Goal: Use online tool/utility

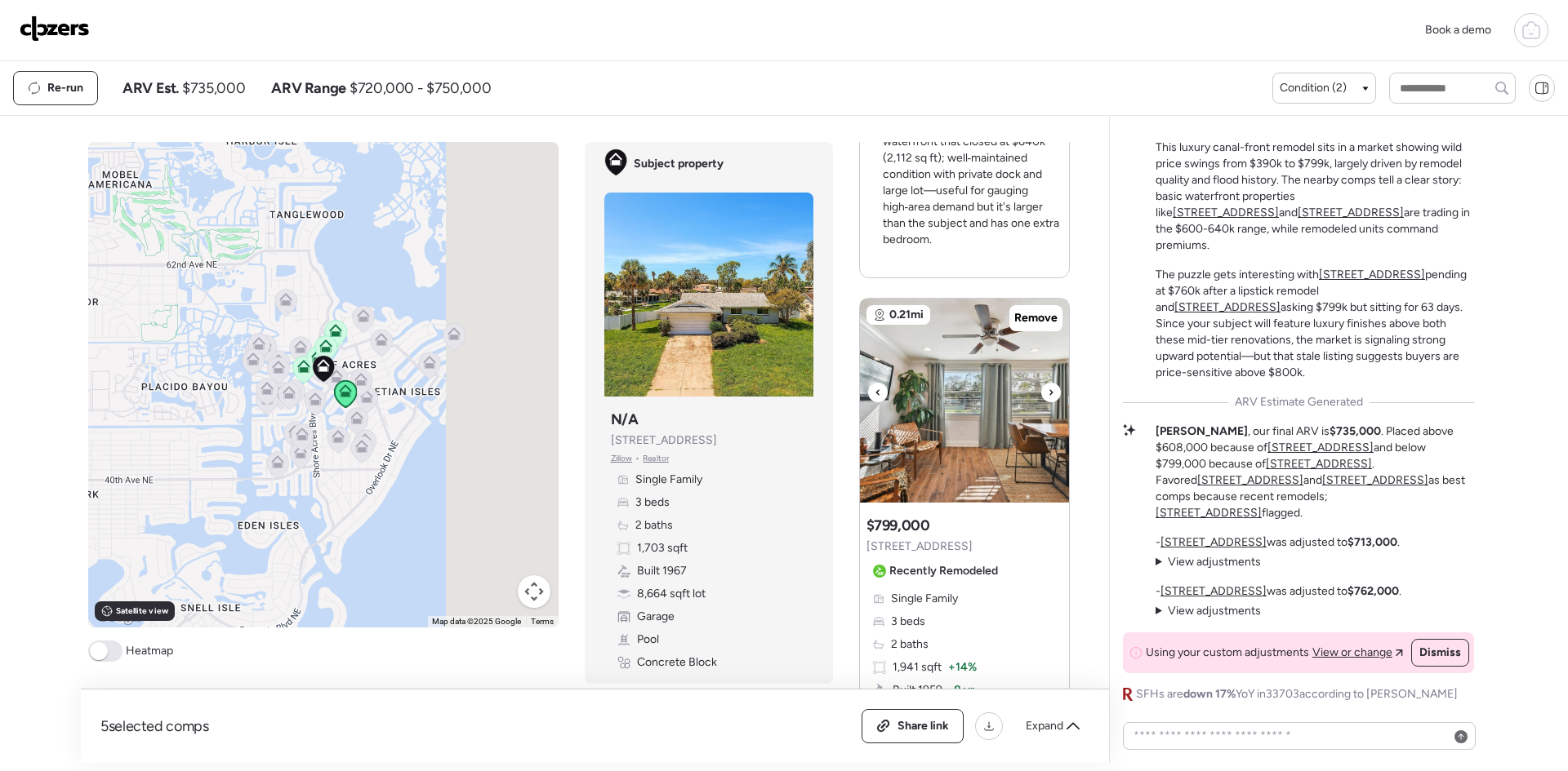
scroll to position [761, 0]
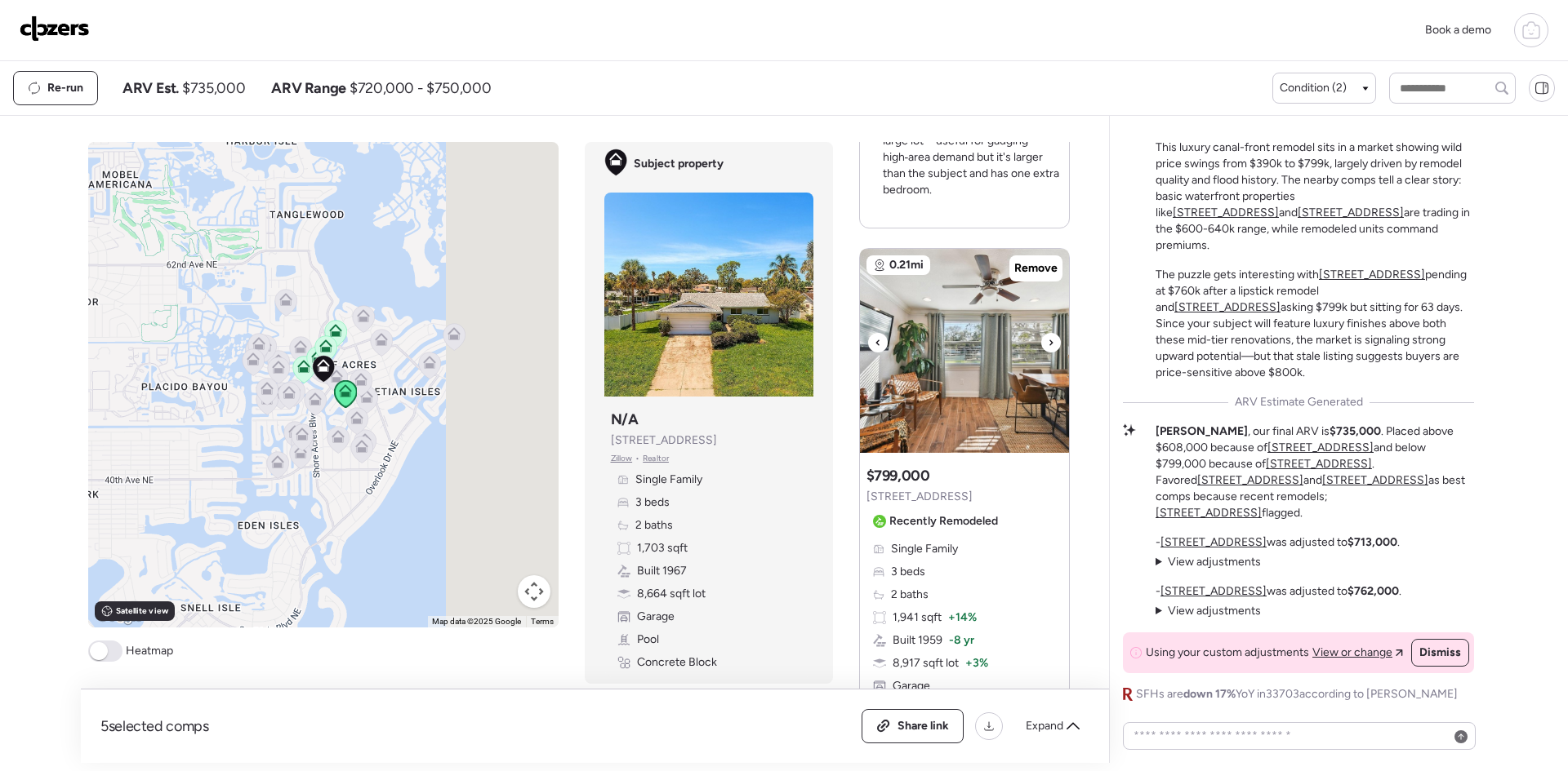
click at [1048, 333] on icon at bounding box center [1050, 343] width 6 height 20
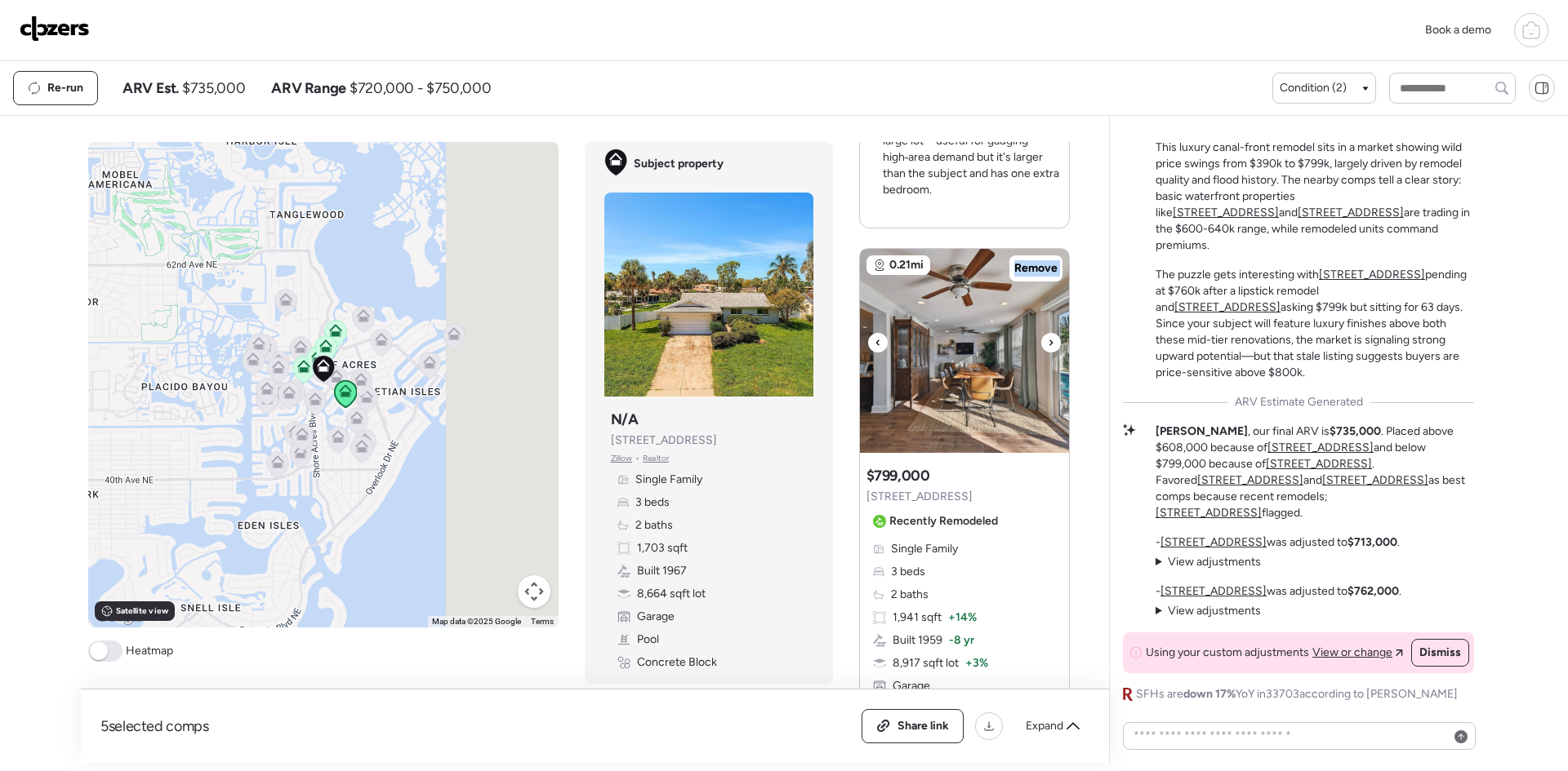
click at [1048, 333] on icon at bounding box center [1050, 343] width 6 height 20
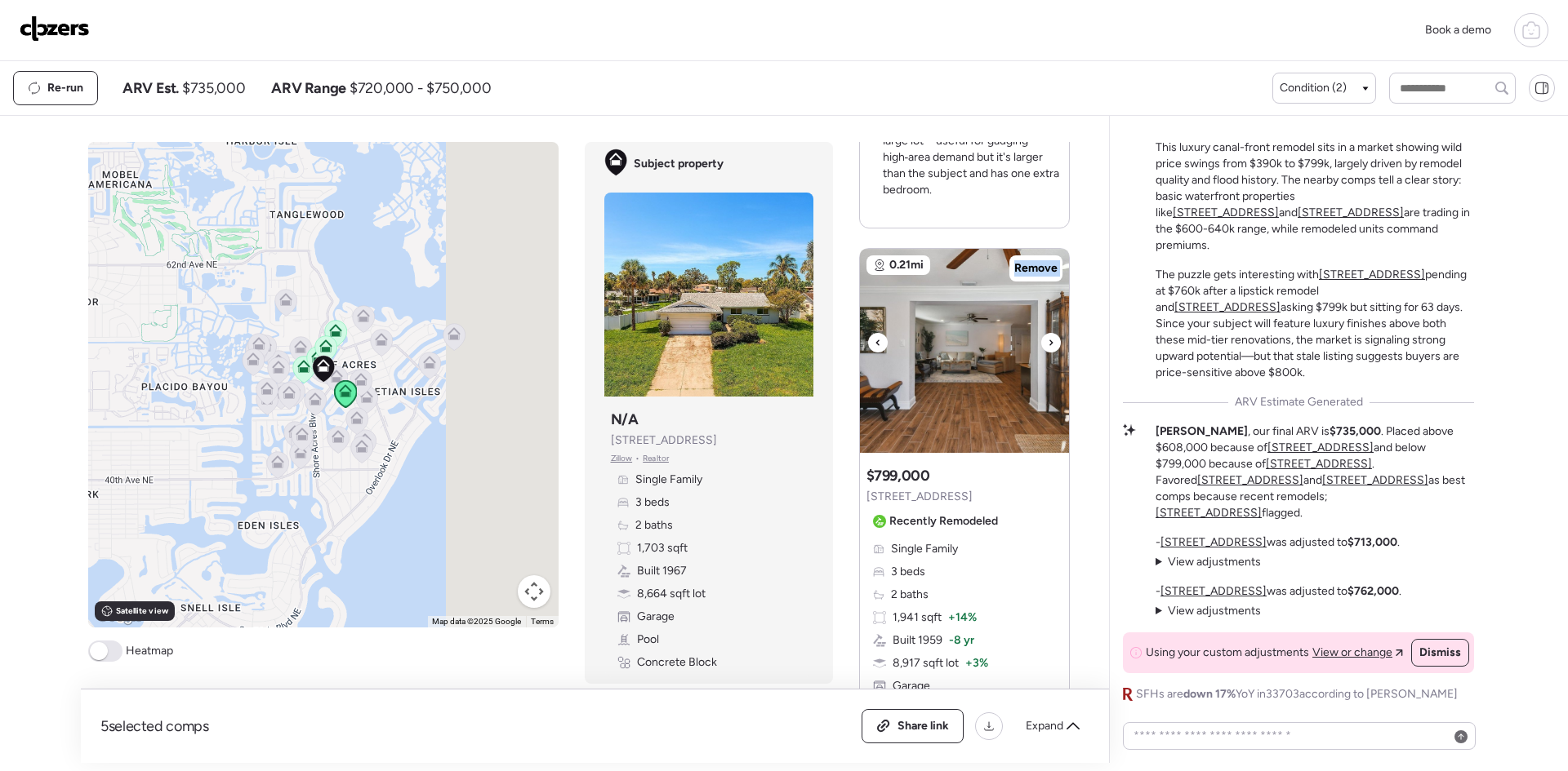
click at [1048, 333] on icon at bounding box center [1050, 343] width 6 height 20
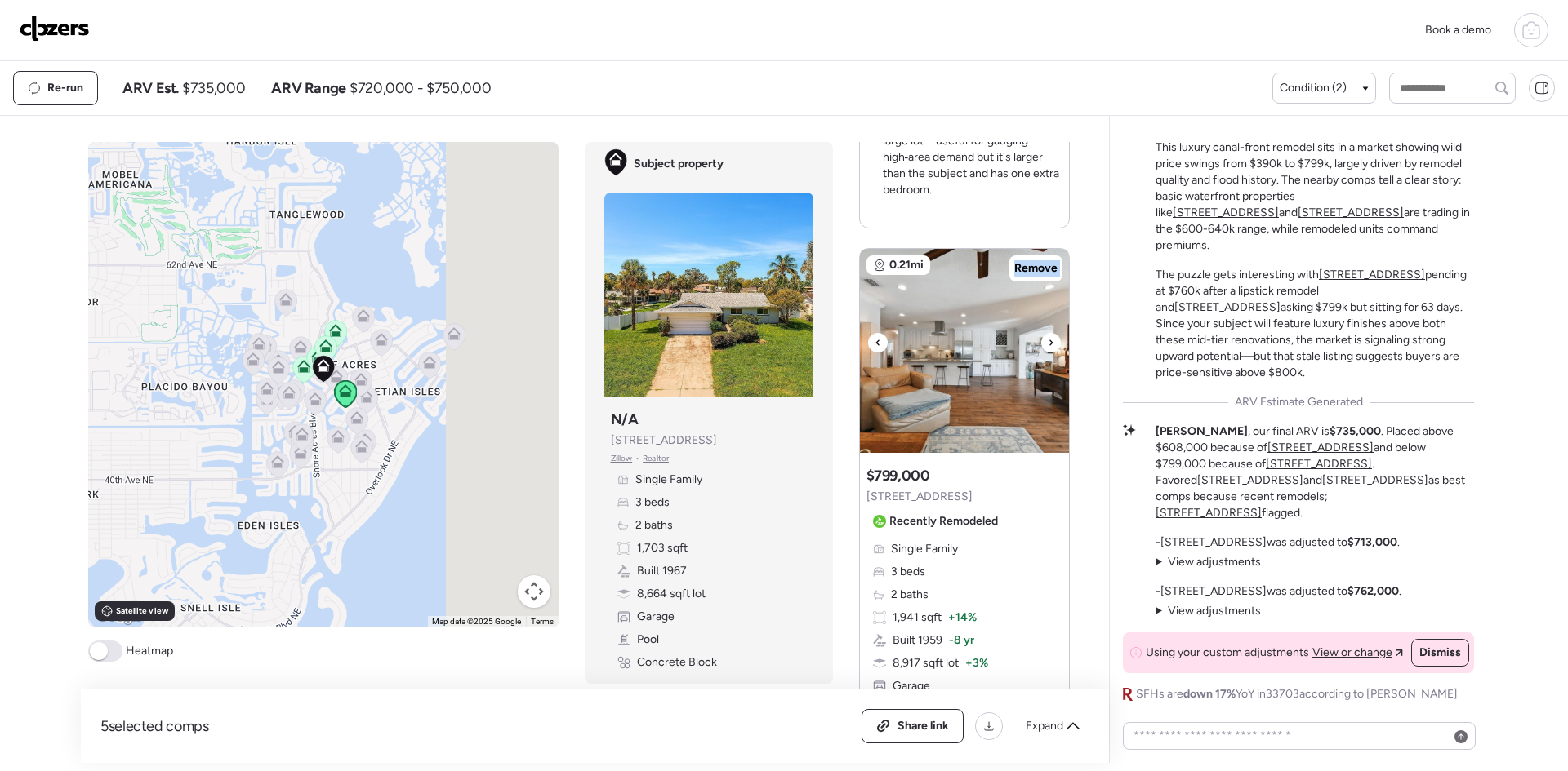
click at [1048, 333] on icon at bounding box center [1050, 343] width 6 height 20
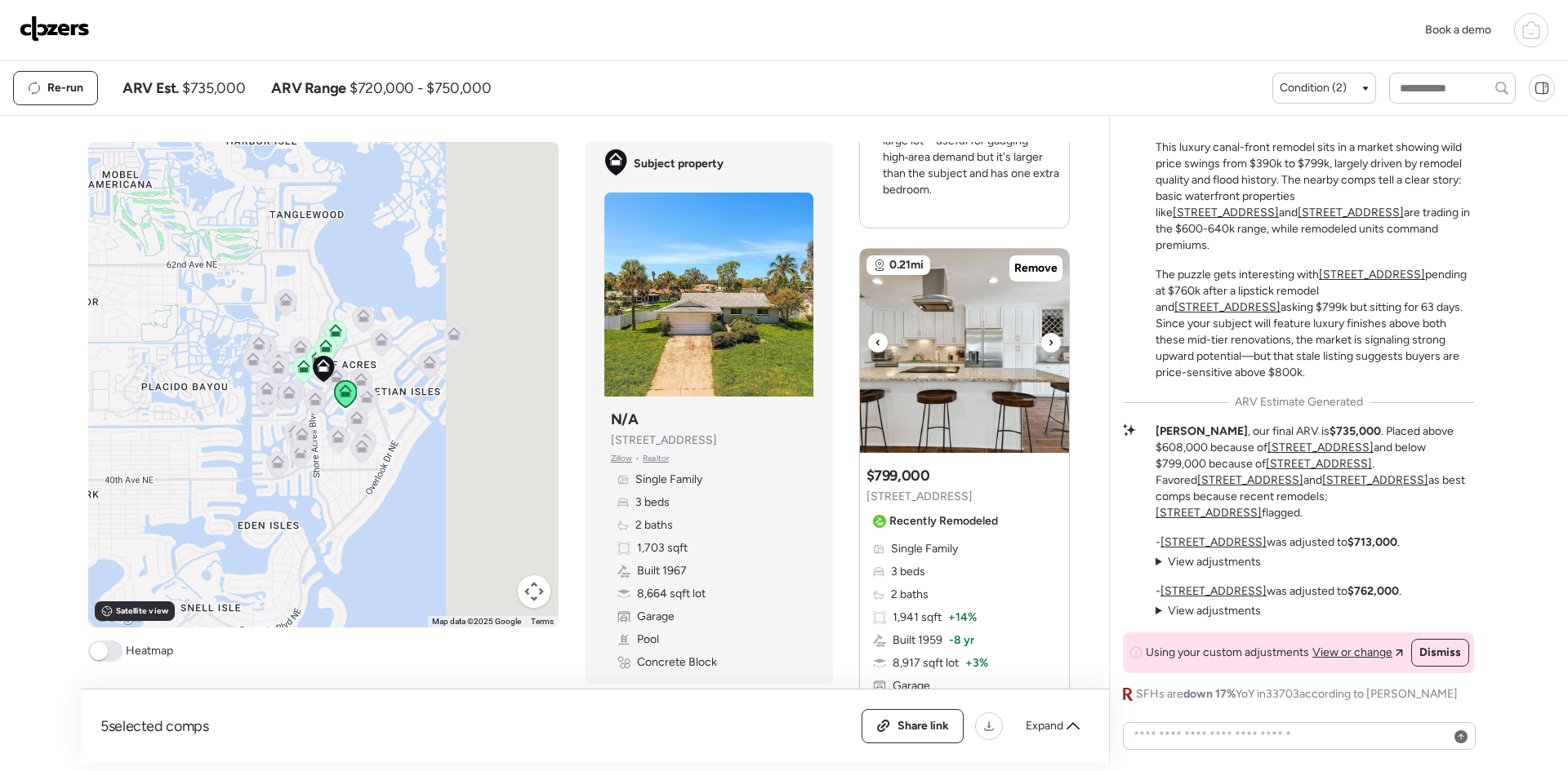
click at [1048, 333] on icon at bounding box center [1050, 343] width 6 height 20
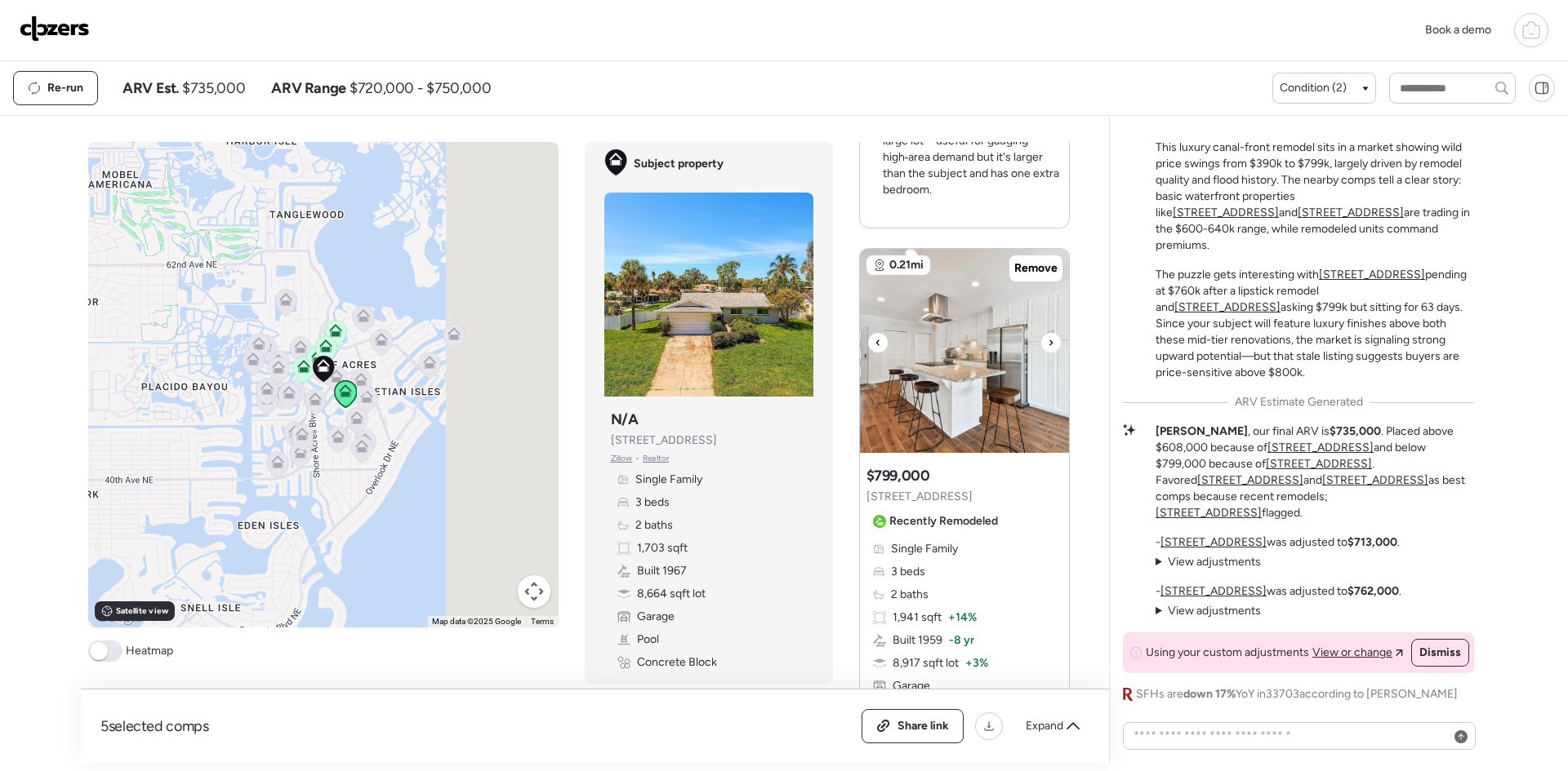
click at [1048, 333] on icon at bounding box center [1050, 343] width 6 height 20
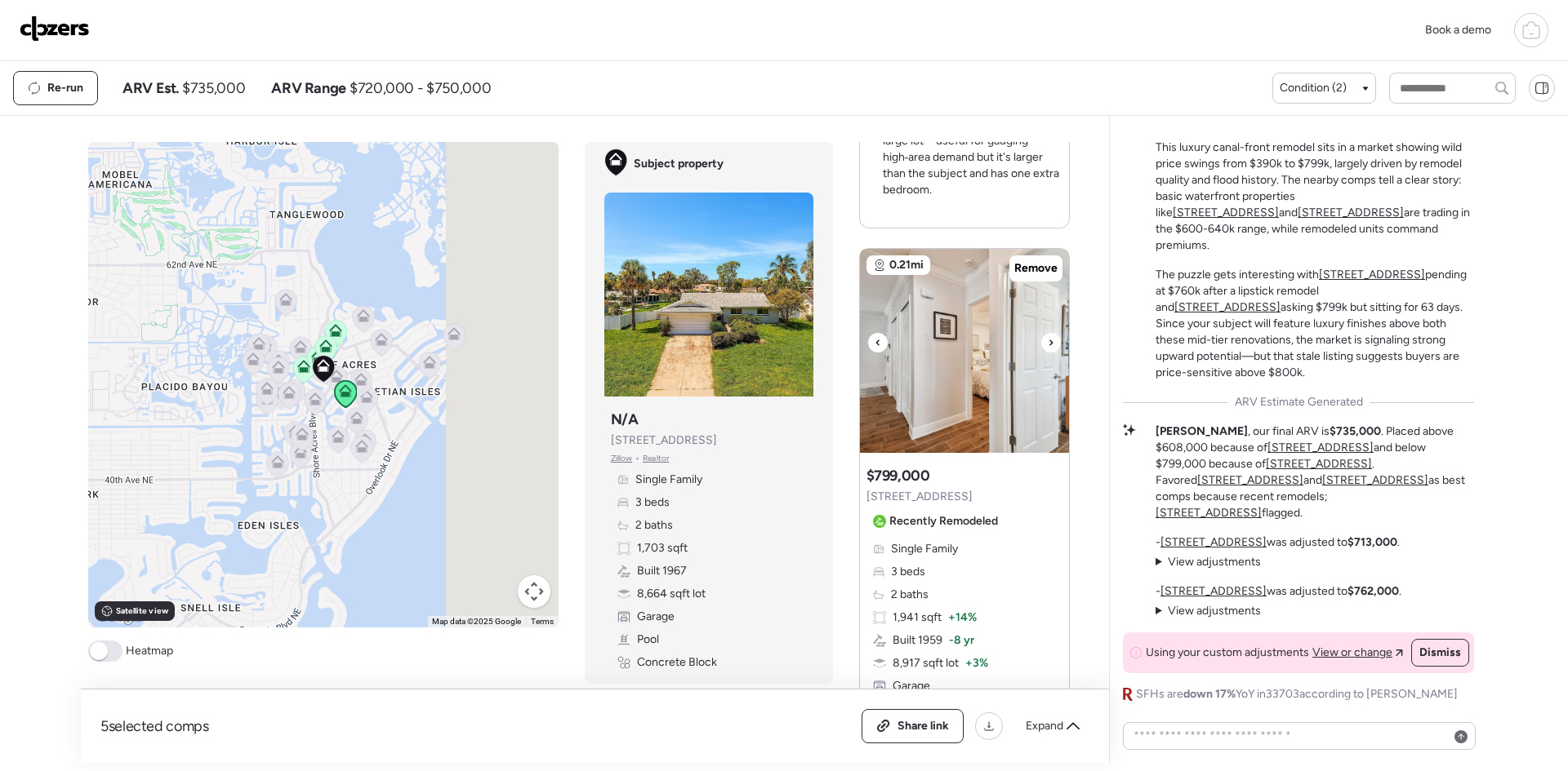
click at [1048, 333] on icon at bounding box center [1050, 343] width 6 height 20
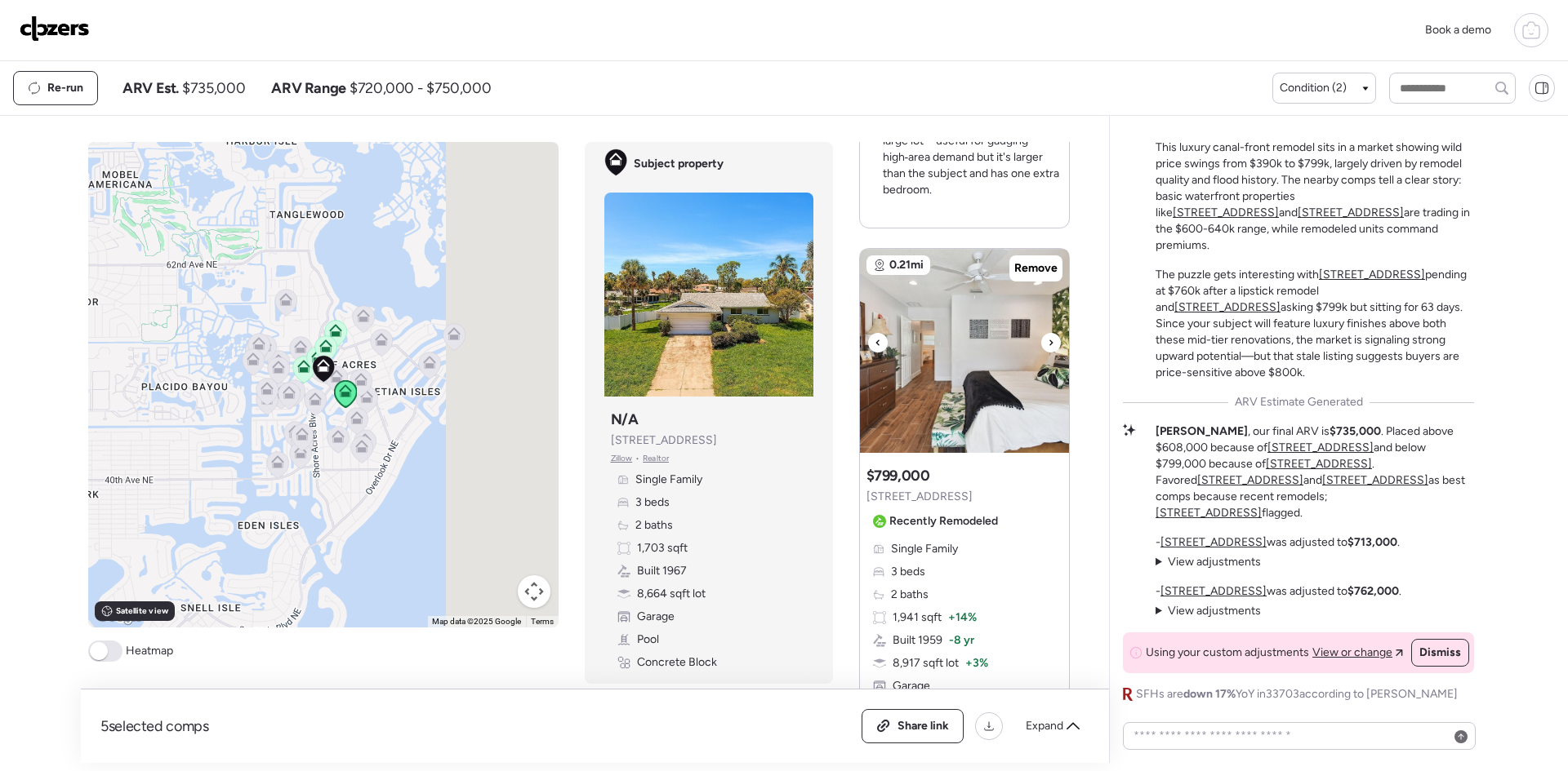
click at [1048, 333] on icon at bounding box center [1050, 343] width 6 height 20
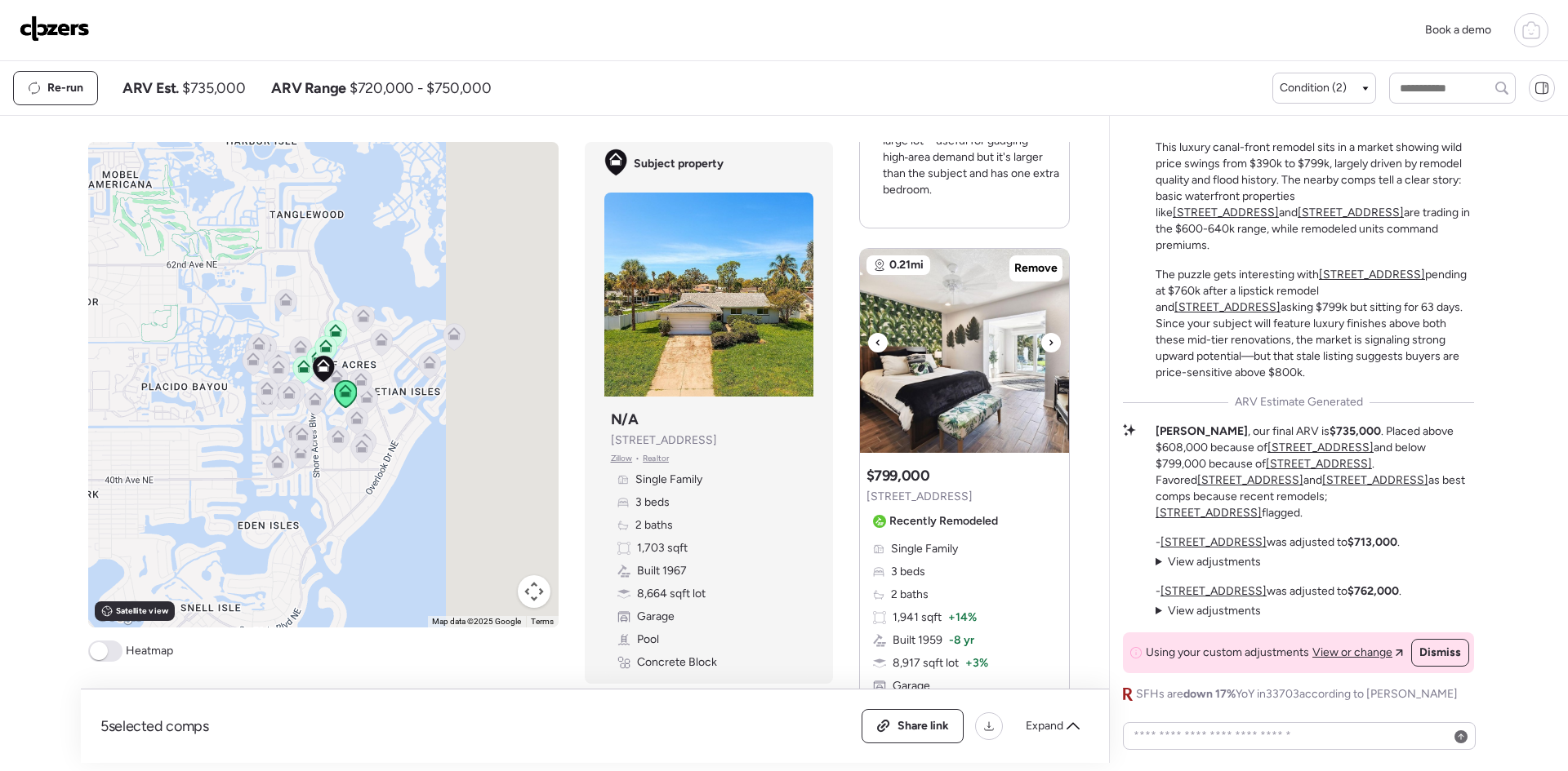
click at [1048, 333] on icon at bounding box center [1050, 343] width 6 height 20
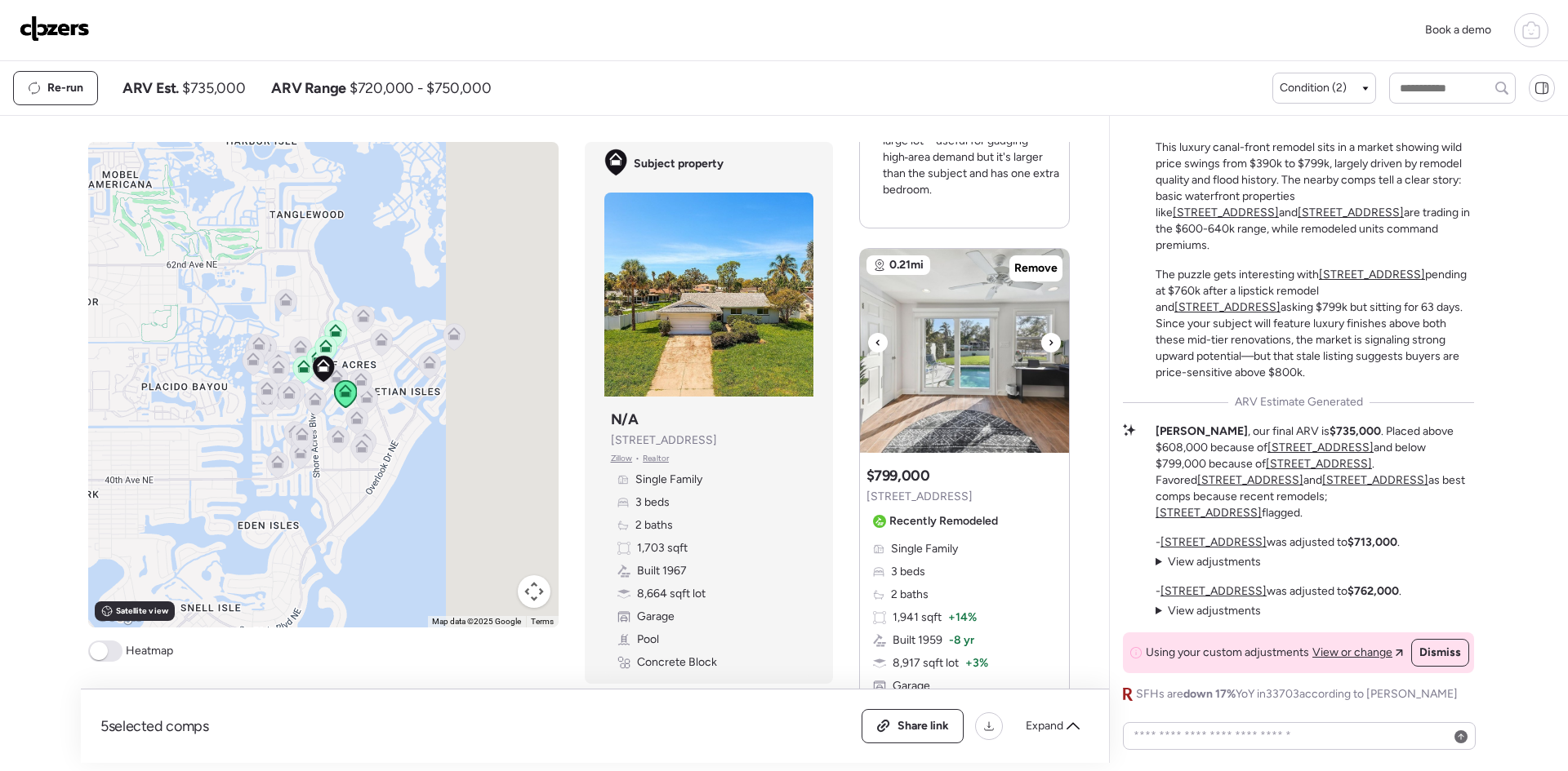
click at [1048, 333] on icon at bounding box center [1050, 343] width 6 height 20
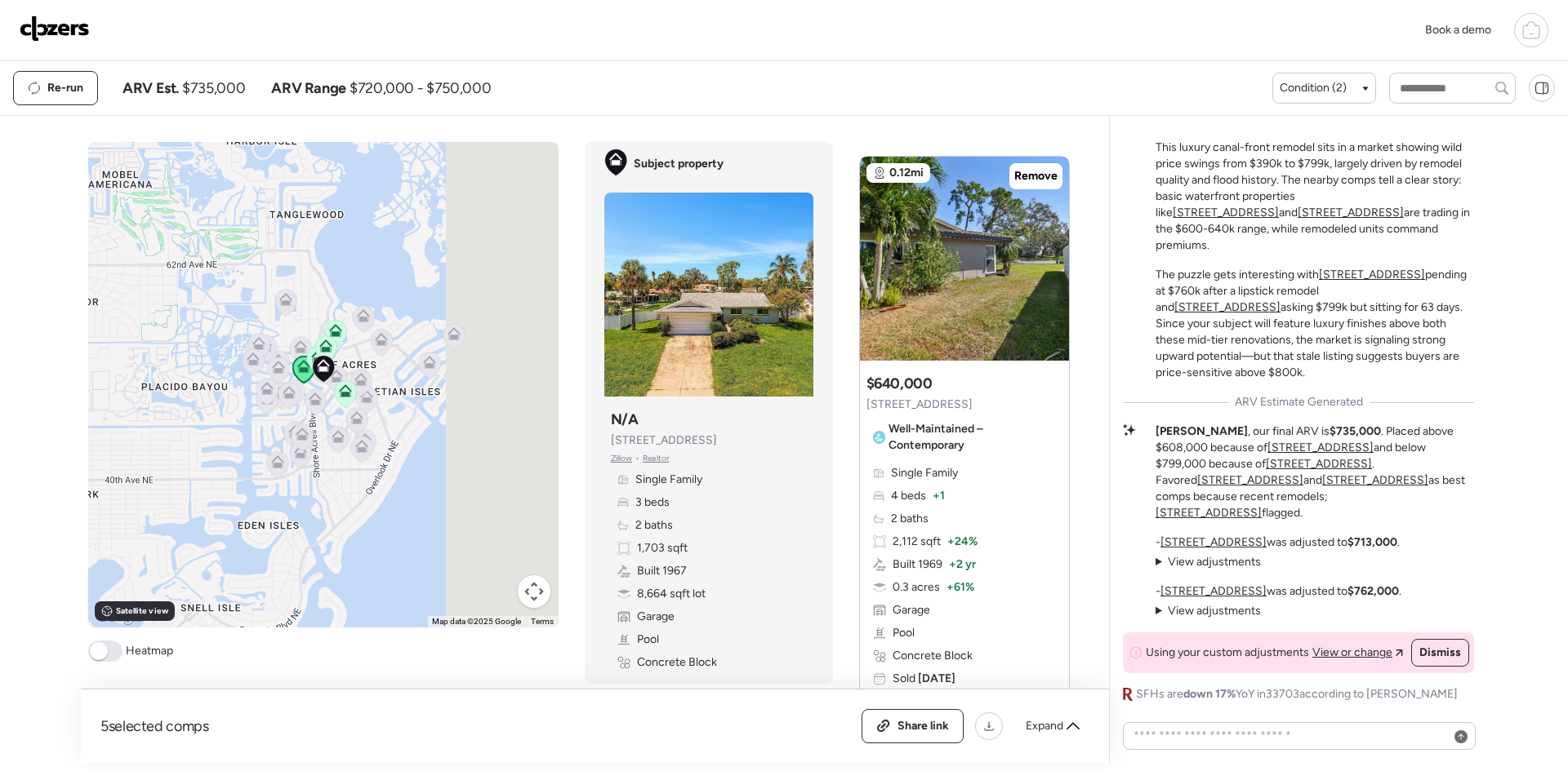
scroll to position [0, 0]
